Goal: Transaction & Acquisition: Purchase product/service

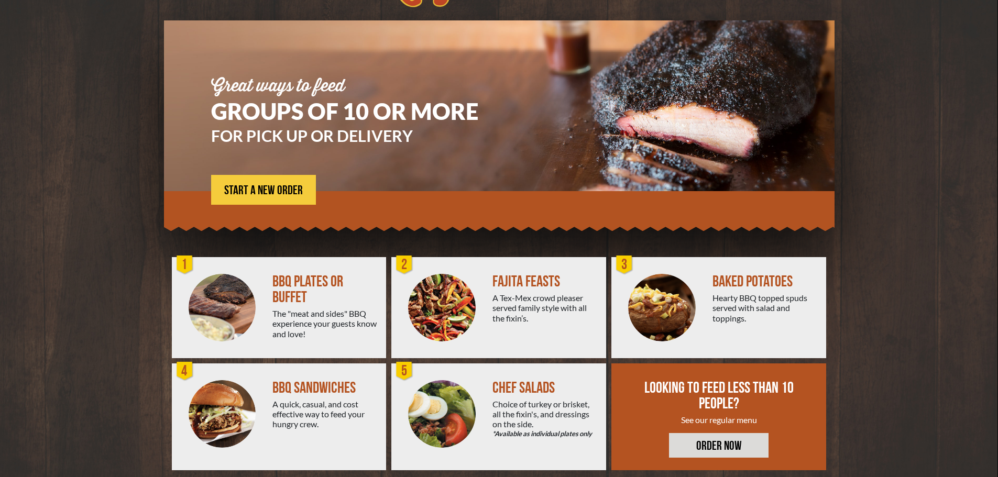
scroll to position [75, 0]
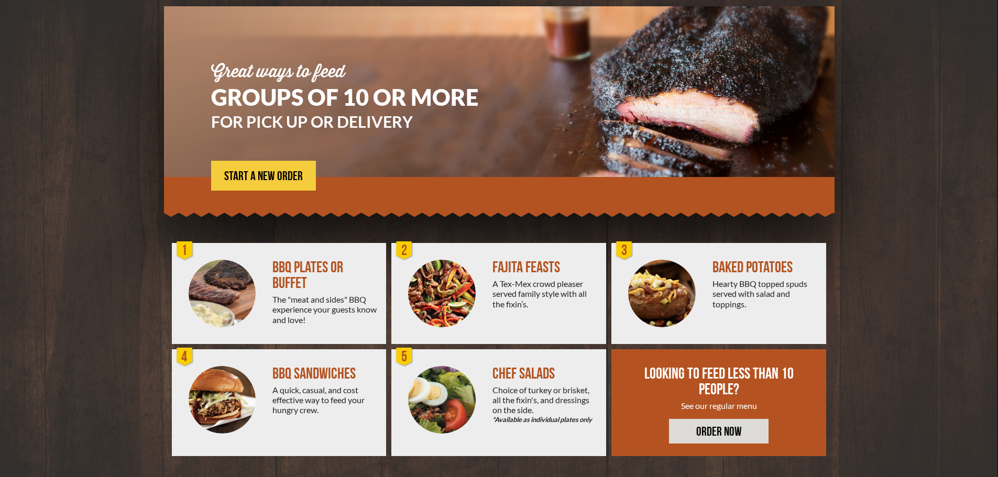
click at [446, 294] on img at bounding box center [442, 294] width 68 height 68
click at [298, 177] on span "START A NEW ORDER" at bounding box center [263, 176] width 79 height 13
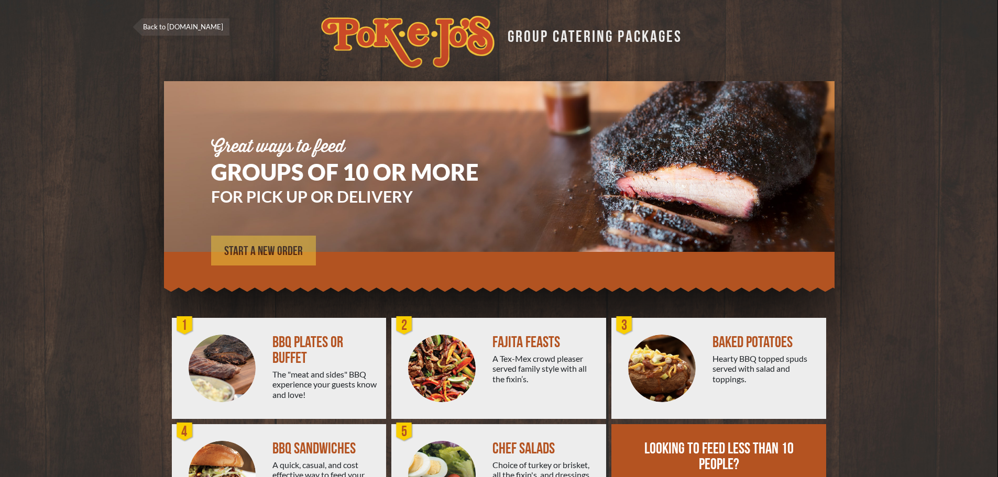
click at [242, 254] on span "START A NEW ORDER" at bounding box center [263, 251] width 79 height 13
click at [154, 28] on link "Back to [DOMAIN_NAME]" at bounding box center [181, 26] width 97 height 17
